Goal: Subscribe to service/newsletter

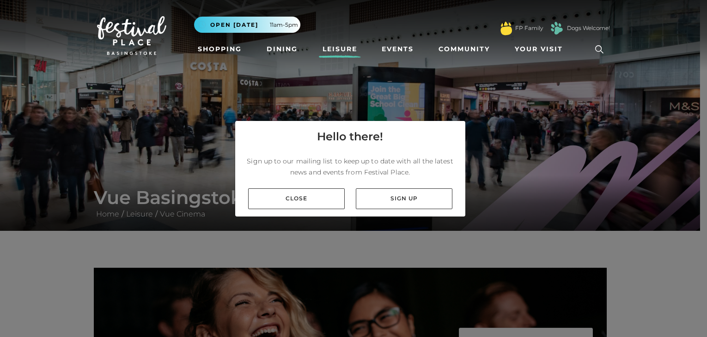
click at [386, 200] on link "Sign up" at bounding box center [404, 199] width 97 height 21
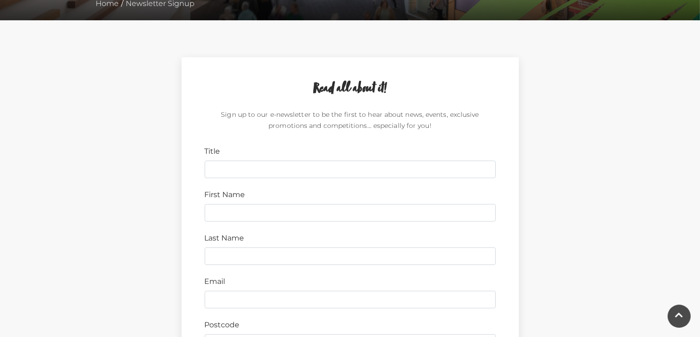
scroll to position [213, 0]
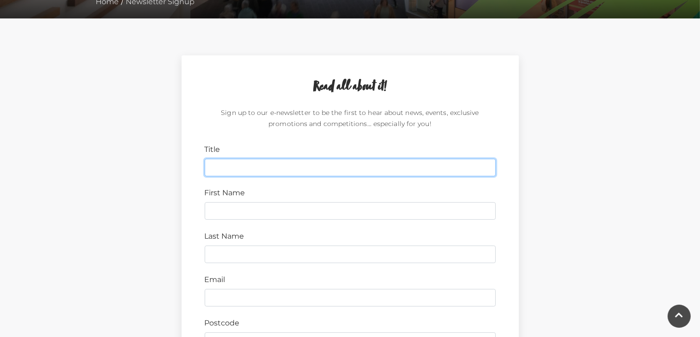
click at [222, 167] on input "Title" at bounding box center [350, 168] width 291 height 18
type input "Mr"
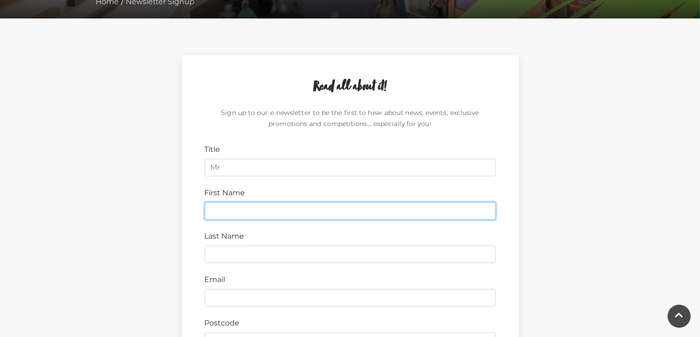
click at [222, 216] on input "First Name" at bounding box center [350, 211] width 291 height 18
type input "Michael"
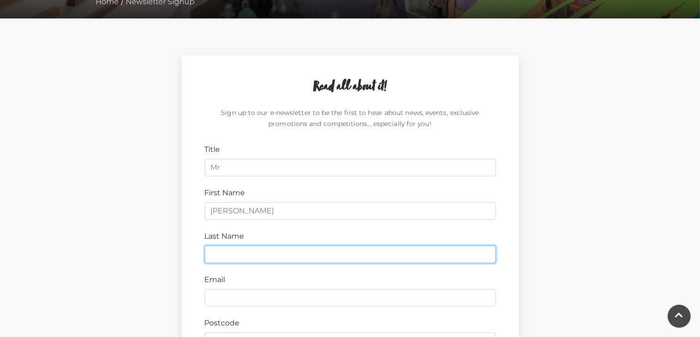
type input "Thorpe"
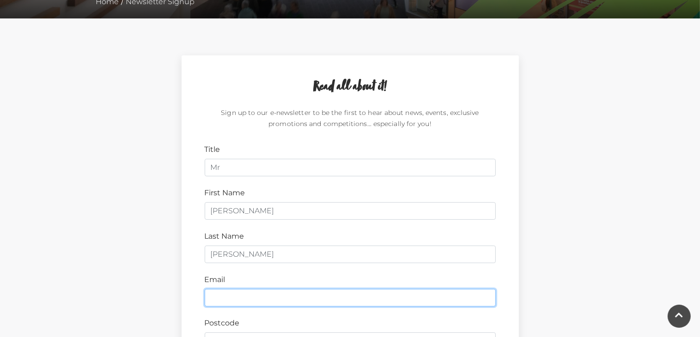
type input "thorpemichael030@gmail.com"
type input "GU51 3RH"
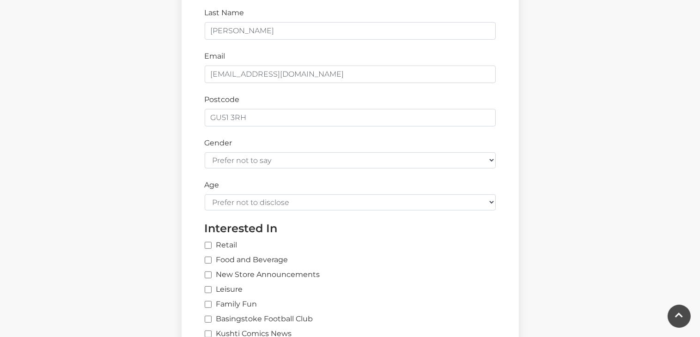
scroll to position [453, 0]
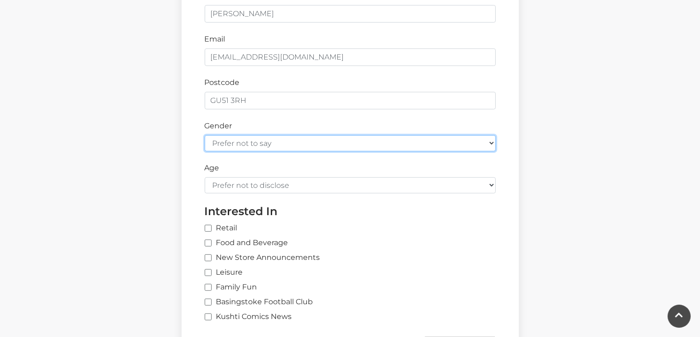
click at [215, 144] on select "Prefer not to say Female Male" at bounding box center [350, 143] width 291 height 16
select select "male"
click at [205, 135] on select "Prefer not to say Female Male" at bounding box center [350, 143] width 291 height 16
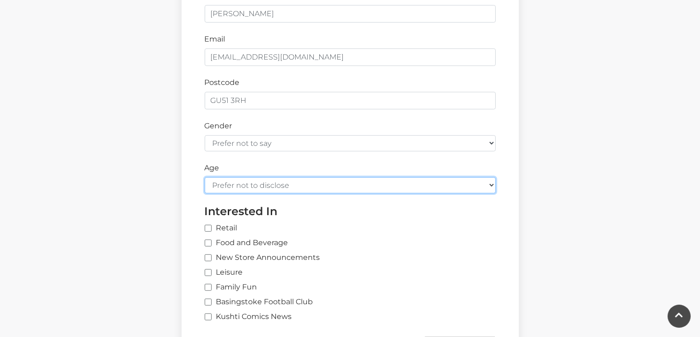
click at [490, 184] on select "Prefer not to disclose Under 18 18-24 25-34 35-44 45-54 55-64 65+" at bounding box center [350, 185] width 291 height 16
select select "65+"
click at [205, 177] on select "Prefer not to disclose Under 18 18-24 25-34 35-44 45-54 55-64 65+" at bounding box center [350, 185] width 291 height 16
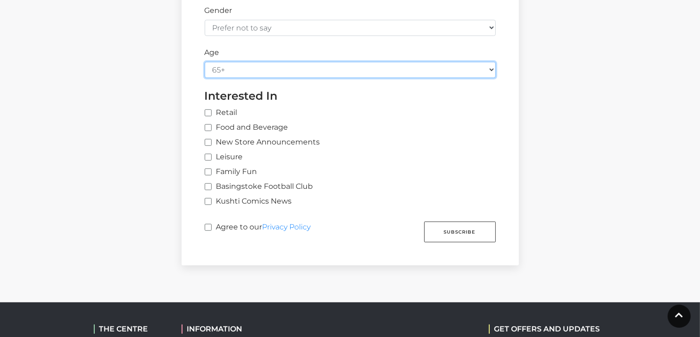
scroll to position [573, 0]
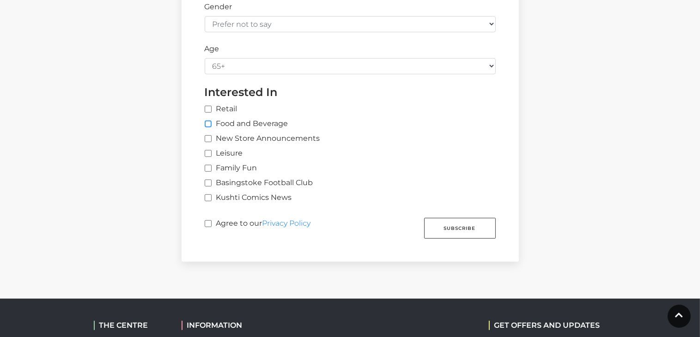
click at [207, 122] on input "Food and Beverage" at bounding box center [208, 125] width 6 height 6
checkbox input "true"
click at [209, 222] on input "Agree to our Privacy Policy" at bounding box center [208, 224] width 6 height 6
checkbox input "true"
click at [459, 228] on button "Subscribe" at bounding box center [460, 228] width 72 height 21
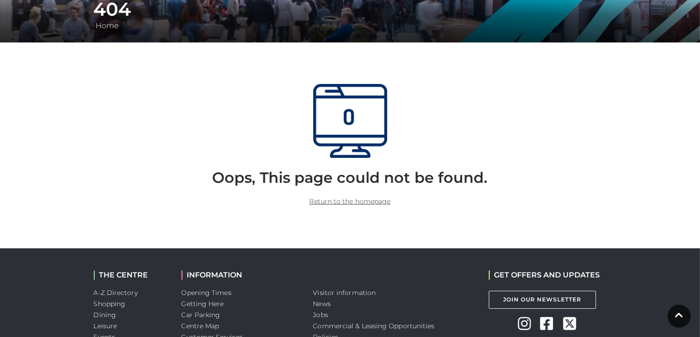
scroll to position [194, 0]
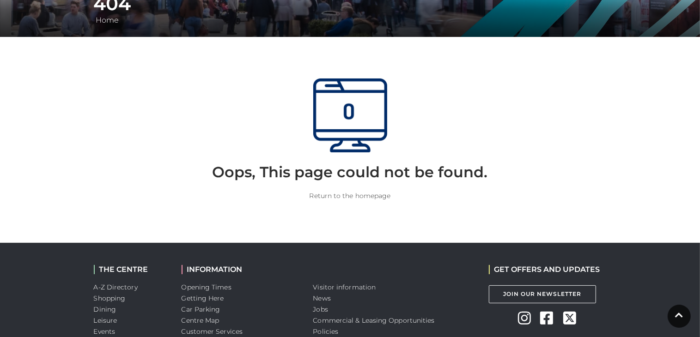
click at [343, 196] on link "Return to the homepage" at bounding box center [350, 196] width 81 height 8
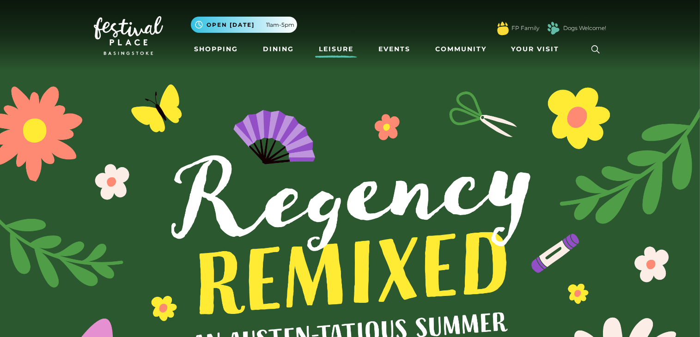
click at [337, 46] on link "Leisure" at bounding box center [336, 49] width 42 height 17
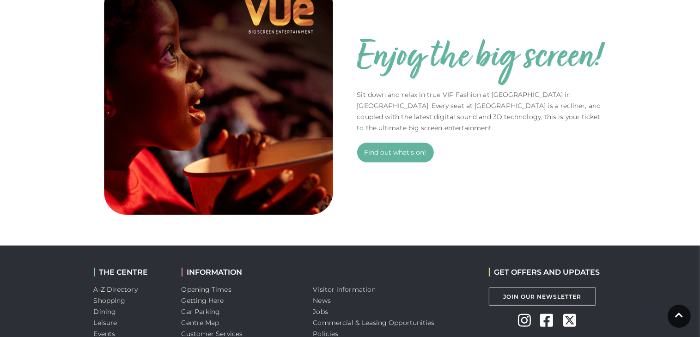
scroll to position [647, 0]
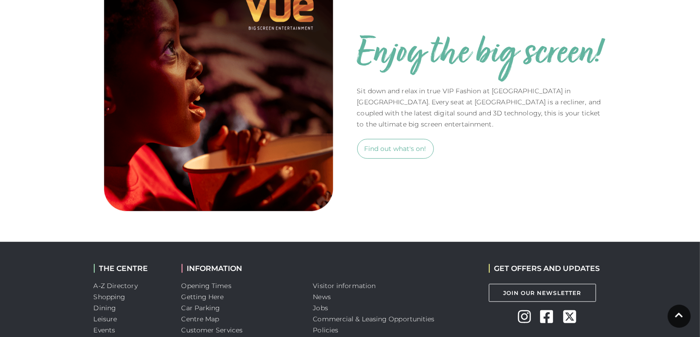
click at [386, 147] on link "Find out what's on!" at bounding box center [395, 149] width 77 height 20
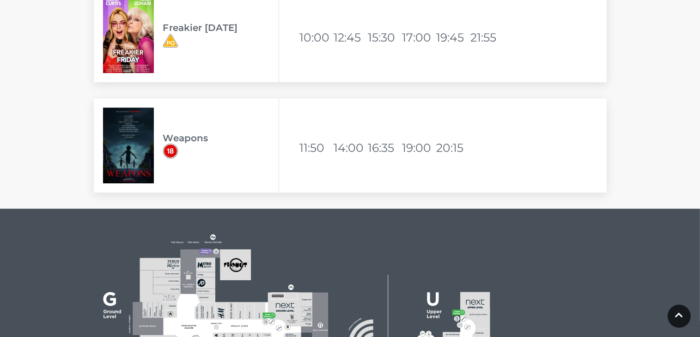
scroll to position [2724, 0]
